Goal: Task Accomplishment & Management: Manage account settings

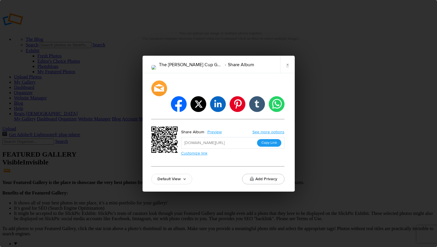
click at [264, 139] on button "Copy Link" at bounding box center [269, 143] width 24 height 8
click at [285, 71] on link "×" at bounding box center [287, 65] width 15 height 18
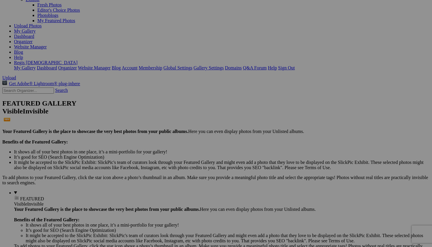
scroll to position [54, 0]
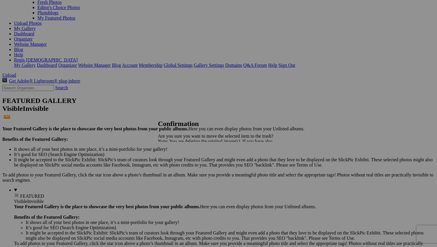
click at [178, 161] on link "Yes" at bounding box center [174, 161] width 7 height 5
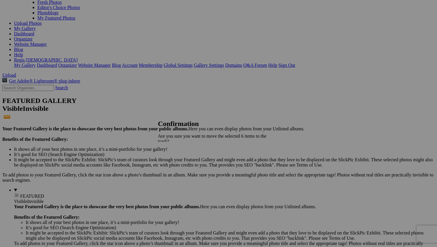
click at [178, 165] on span "Yes" at bounding box center [174, 167] width 7 height 5
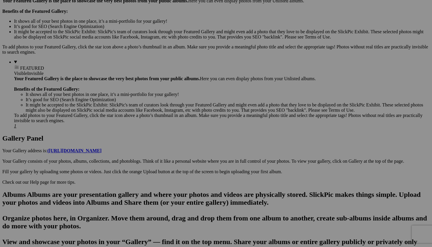
scroll to position [182, 0]
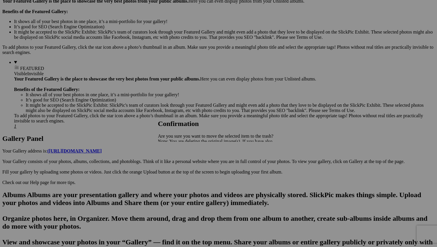
click at [178, 160] on span "Yes" at bounding box center [174, 161] width 7 height 5
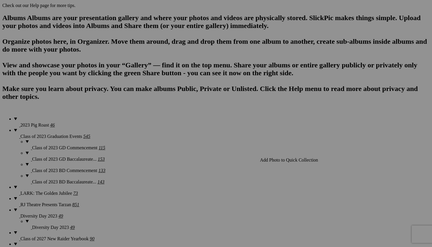
scroll to position [359, 0]
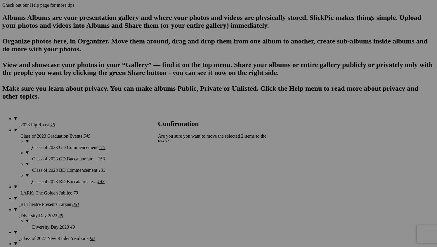
click at [178, 165] on span "Yes" at bounding box center [174, 167] width 7 height 5
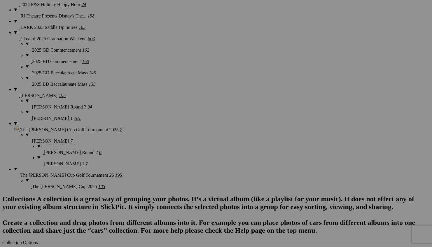
scroll to position [1698, 0]
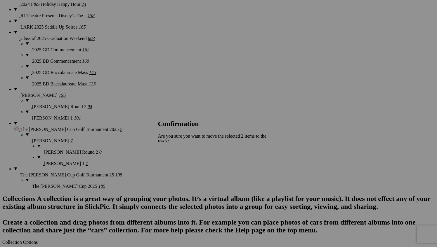
click at [178, 165] on span "Yes" at bounding box center [174, 167] width 7 height 5
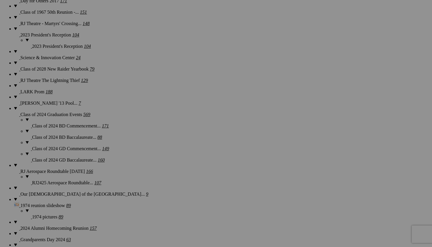
scroll to position [1272, 0]
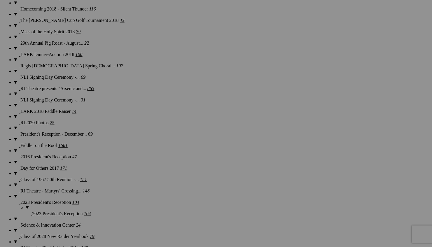
type input "The [PERSON_NAME] Cup Golf Tournament 2025"
